Goal: Information Seeking & Learning: Check status

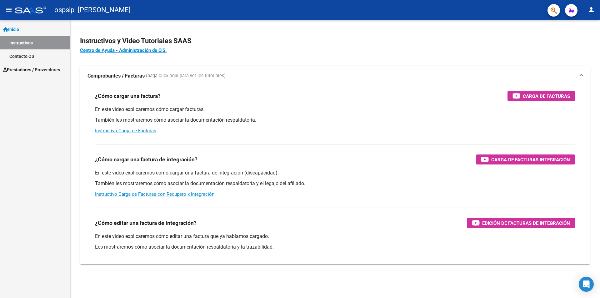
click at [33, 67] on span "Prestadores / Proveedores" at bounding box center [31, 69] width 57 height 7
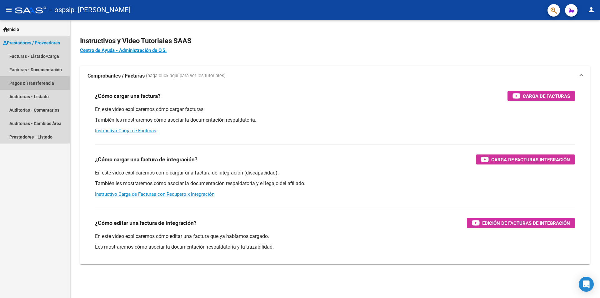
click at [29, 83] on link "Pagos x Transferencia" at bounding box center [35, 82] width 70 height 13
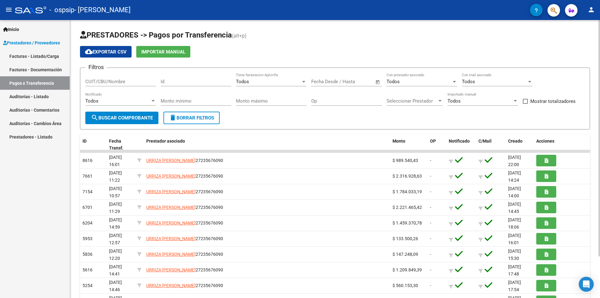
click at [325, 77] on div "Fecha inicio – Fecha fin Fecha Desde / Hasta" at bounding box center [342, 79] width 63 height 13
click at [378, 83] on span "Open calendar" at bounding box center [377, 81] width 15 height 15
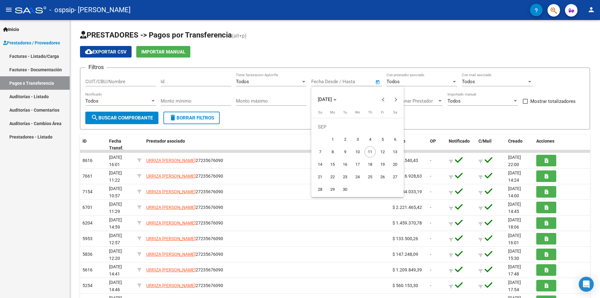
click at [329, 81] on div at bounding box center [300, 149] width 600 height 298
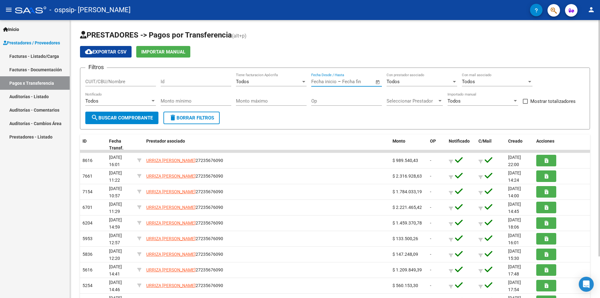
click at [334, 81] on input "text" at bounding box center [323, 82] width 25 height 6
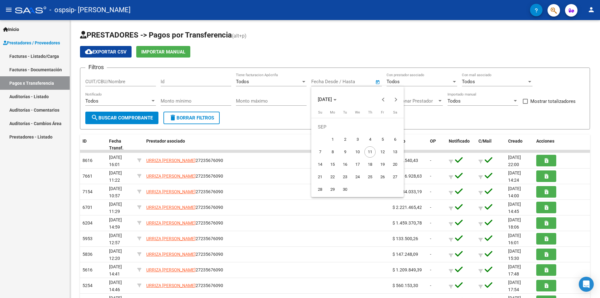
click at [328, 82] on div at bounding box center [300, 149] width 600 height 298
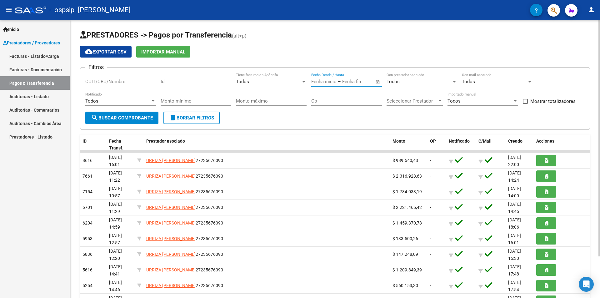
click at [331, 83] on input "text" at bounding box center [323, 82] width 25 height 6
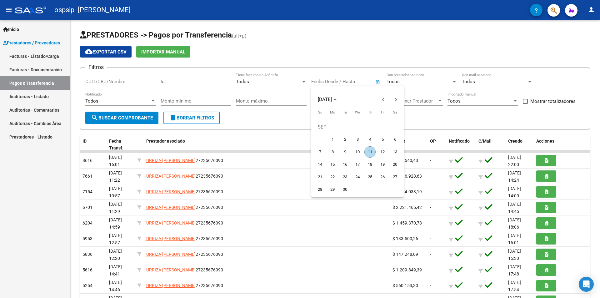
click at [328, 81] on div at bounding box center [300, 149] width 600 height 298
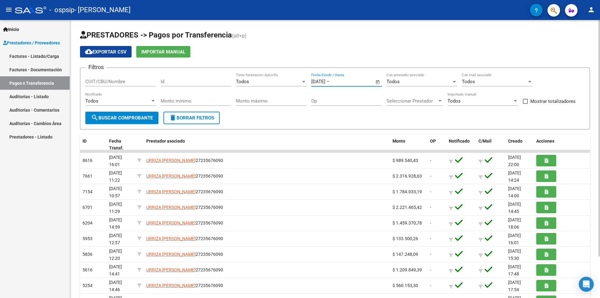
type input "[DATE]"
click at [127, 116] on span "search Buscar Comprobante" at bounding box center [122, 118] width 62 height 6
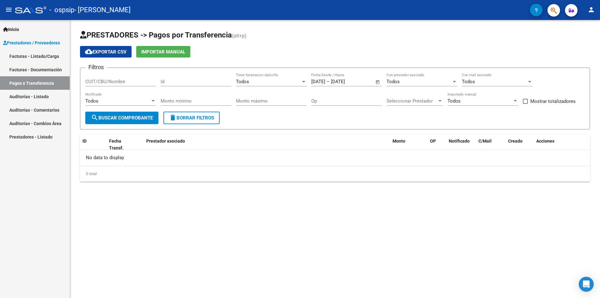
click at [121, 83] on input "CUIT/CBU/Nombre" at bounding box center [120, 82] width 71 height 6
click at [217, 80] on input "Id" at bounding box center [196, 82] width 71 height 6
click at [279, 83] on div "Todos" at bounding box center [268, 82] width 65 height 6
click at [279, 83] on span "Todos" at bounding box center [271, 82] width 71 height 14
click at [378, 81] on span "Open calendar" at bounding box center [377, 81] width 15 height 15
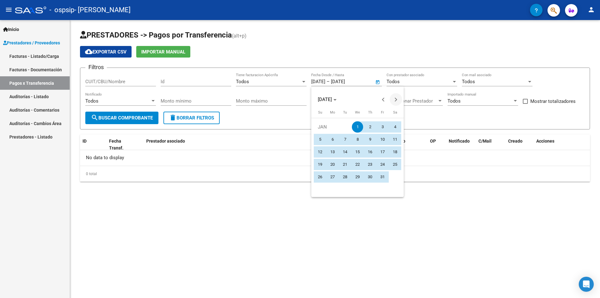
click at [393, 102] on span "Next month" at bounding box center [395, 99] width 12 height 12
click at [330, 139] on span "3" at bounding box center [332, 139] width 11 height 11
type input "[DATE]"
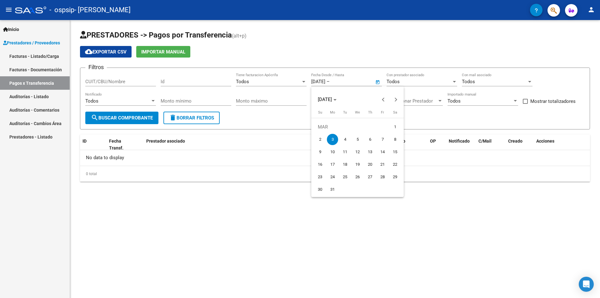
click at [332, 139] on span "3" at bounding box center [332, 139] width 11 height 11
type input "[DATE]"
click at [361, 82] on input "[DATE]" at bounding box center [346, 82] width 30 height 6
click at [395, 100] on button "Next month" at bounding box center [395, 99] width 12 height 12
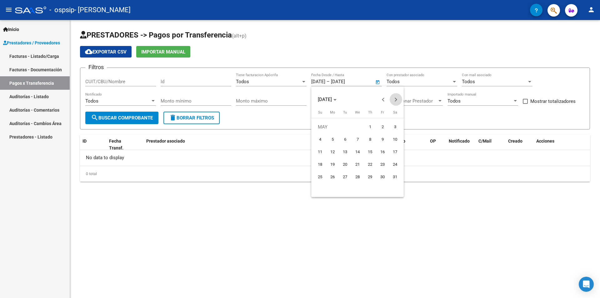
click at [395, 100] on button "Next month" at bounding box center [395, 99] width 12 height 12
click at [344, 149] on span "9" at bounding box center [344, 151] width 11 height 11
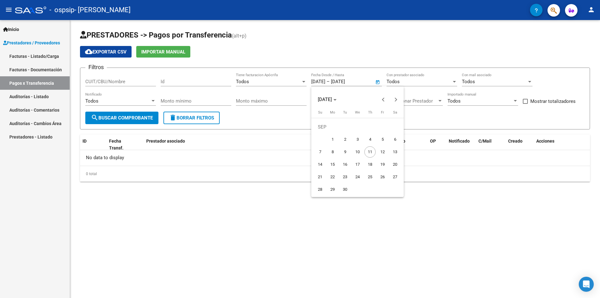
type input "[DATE]"
click at [344, 153] on span "9" at bounding box center [344, 151] width 11 height 11
type input "[DATE]"
click at [321, 80] on input "[DATE]" at bounding box center [318, 82] width 14 height 6
click at [384, 99] on button "Previous month" at bounding box center [383, 99] width 12 height 12
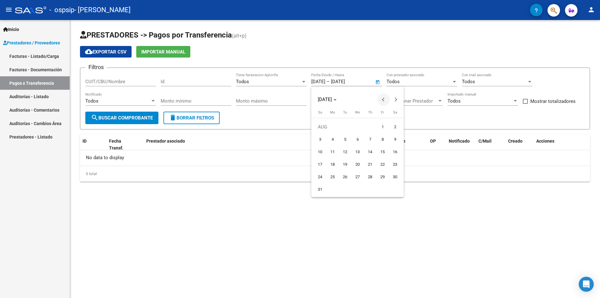
click at [384, 99] on button "Previous month" at bounding box center [383, 99] width 12 height 12
click at [384, 98] on button "Previous month" at bounding box center [383, 99] width 12 height 12
click at [322, 136] on span "1" at bounding box center [319, 139] width 11 height 11
type input "[DATE]"
click at [393, 100] on span "Next month" at bounding box center [395, 99] width 12 height 12
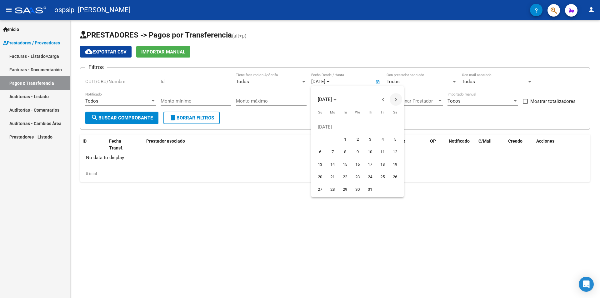
click at [393, 100] on span "Next month" at bounding box center [395, 99] width 12 height 12
click at [331, 151] on span "8" at bounding box center [332, 151] width 11 height 11
type input "[DATE]"
click at [186, 117] on span "delete Borrar Filtros" at bounding box center [191, 118] width 45 height 6
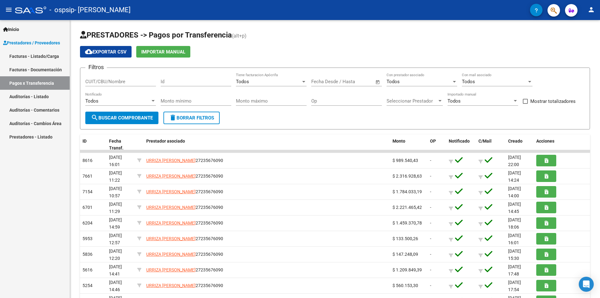
click at [44, 82] on link "Pagos x Transferencia" at bounding box center [35, 82] width 70 height 13
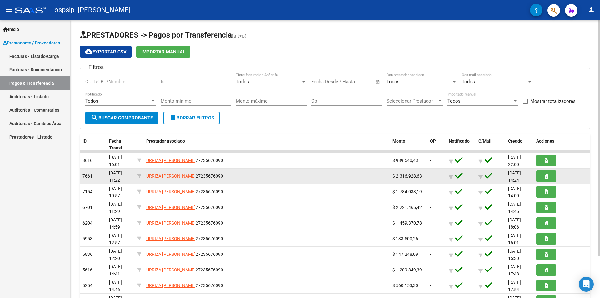
click at [217, 173] on span "URRIZA [PERSON_NAME] 27235676090" at bounding box center [184, 175] width 77 height 5
click at [275, 176] on div "URRIZA [PERSON_NAME] 27235676090" at bounding box center [266, 175] width 241 height 7
click at [86, 179] on div "7661" at bounding box center [93, 175] width 22 height 7
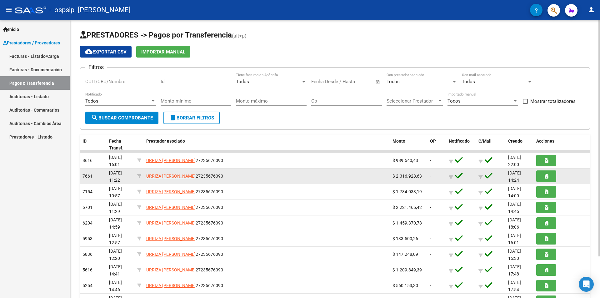
click at [330, 177] on div "URRIZA [PERSON_NAME] 27235676090" at bounding box center [266, 175] width 241 height 7
click at [546, 176] on icon "button" at bounding box center [545, 176] width 3 height 5
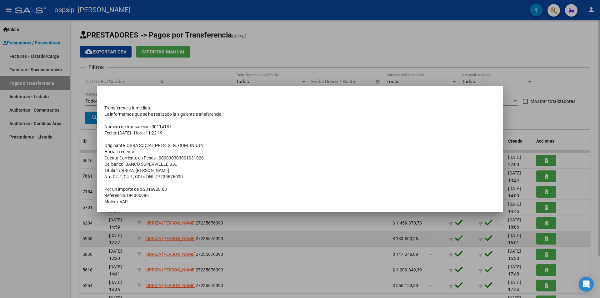
click at [286, 231] on div at bounding box center [300, 149] width 600 height 298
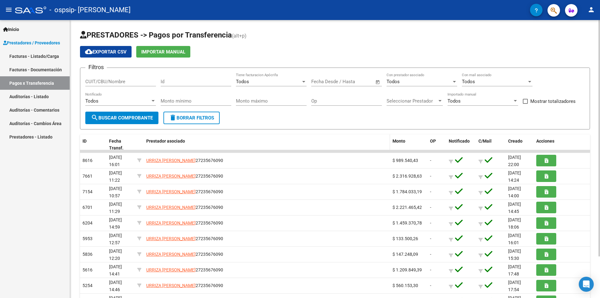
click at [177, 144] on div "Prestador asociado" at bounding box center [266, 140] width 241 height 7
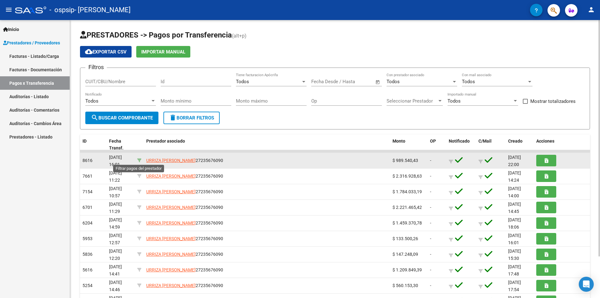
click at [141, 160] on icon at bounding box center [139, 160] width 4 height 4
type input "27235676090"
